Goal: Subscribe to service/newsletter

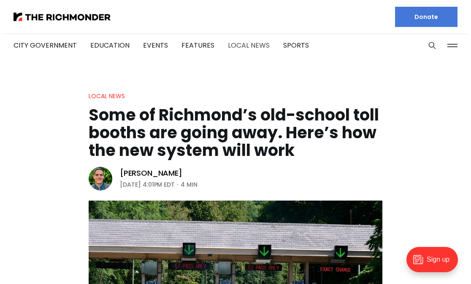
click at [237, 46] on link "Local News" at bounding box center [249, 46] width 42 height 10
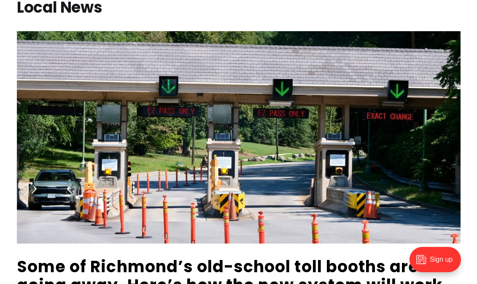
scroll to position [70, 0]
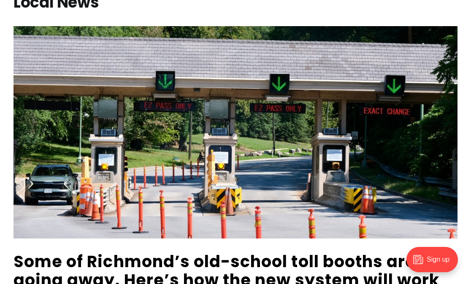
click at [439, 253] on div "Sign up" at bounding box center [431, 259] width 51 height 25
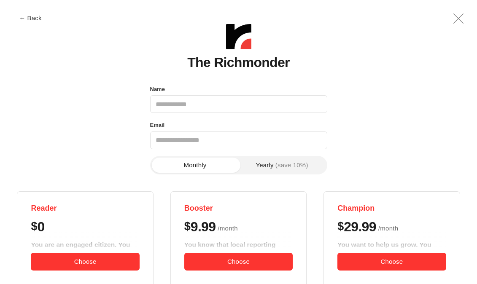
scroll to position [0, 0]
click at [267, 107] on input "Name" at bounding box center [238, 104] width 177 height 18
type input "**********"
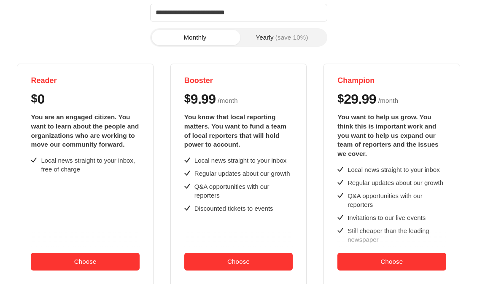
scroll to position [137, 0]
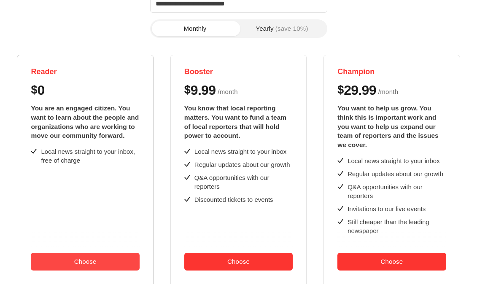
click at [110, 259] on button "Choose" at bounding box center [85, 262] width 108 height 18
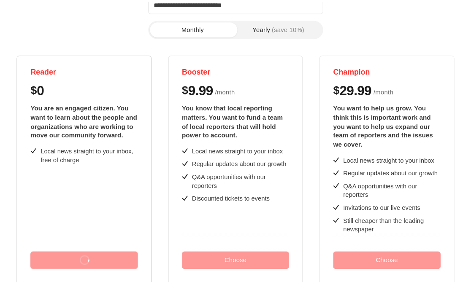
scroll to position [0, 0]
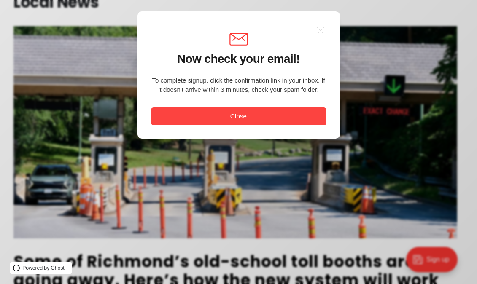
click at [233, 118] on button "Close" at bounding box center [239, 117] width 176 height 18
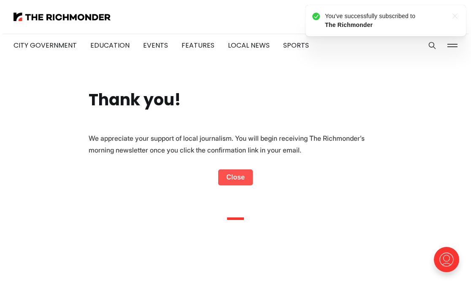
click at [241, 176] on link "Close" at bounding box center [235, 178] width 35 height 16
